Goal: Check status

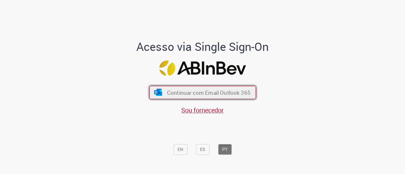
drag, startPoint x: 0, startPoint y: 0, endPoint x: 244, endPoint y: 90, distance: 260.0
click at [244, 90] on span "Continuar com Email Outlook 365" at bounding box center [209, 92] width 84 height 7
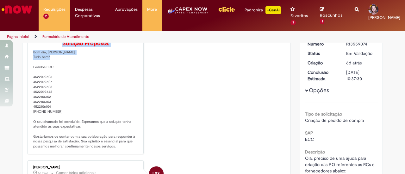
scroll to position [99, 0]
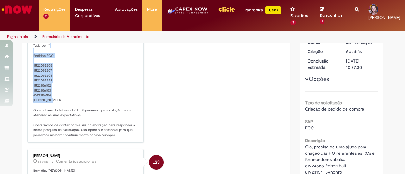
drag, startPoint x: 31, startPoint y: 128, endPoint x: 55, endPoint y: 113, distance: 28.0
click at [55, 113] on p "Solução Proposta: Bom dia, [PERSON_NAME]! Tudo bem? Pedidos ECC: 4522092606 452…" at bounding box center [85, 83] width 105 height 109
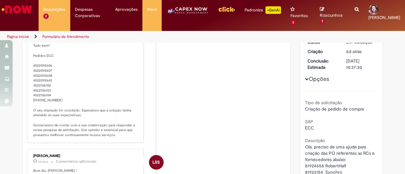
drag, startPoint x: 216, startPoint y: 89, endPoint x: 228, endPoint y: 78, distance: 16.4
click at [216, 90] on li "LSS [PERSON_NAME] 30m atrás 30 minutos atrás Comentários adicionais Solução Pro…" at bounding box center [156, 75] width 258 height 136
